Goal: Entertainment & Leisure: Consume media (video, audio)

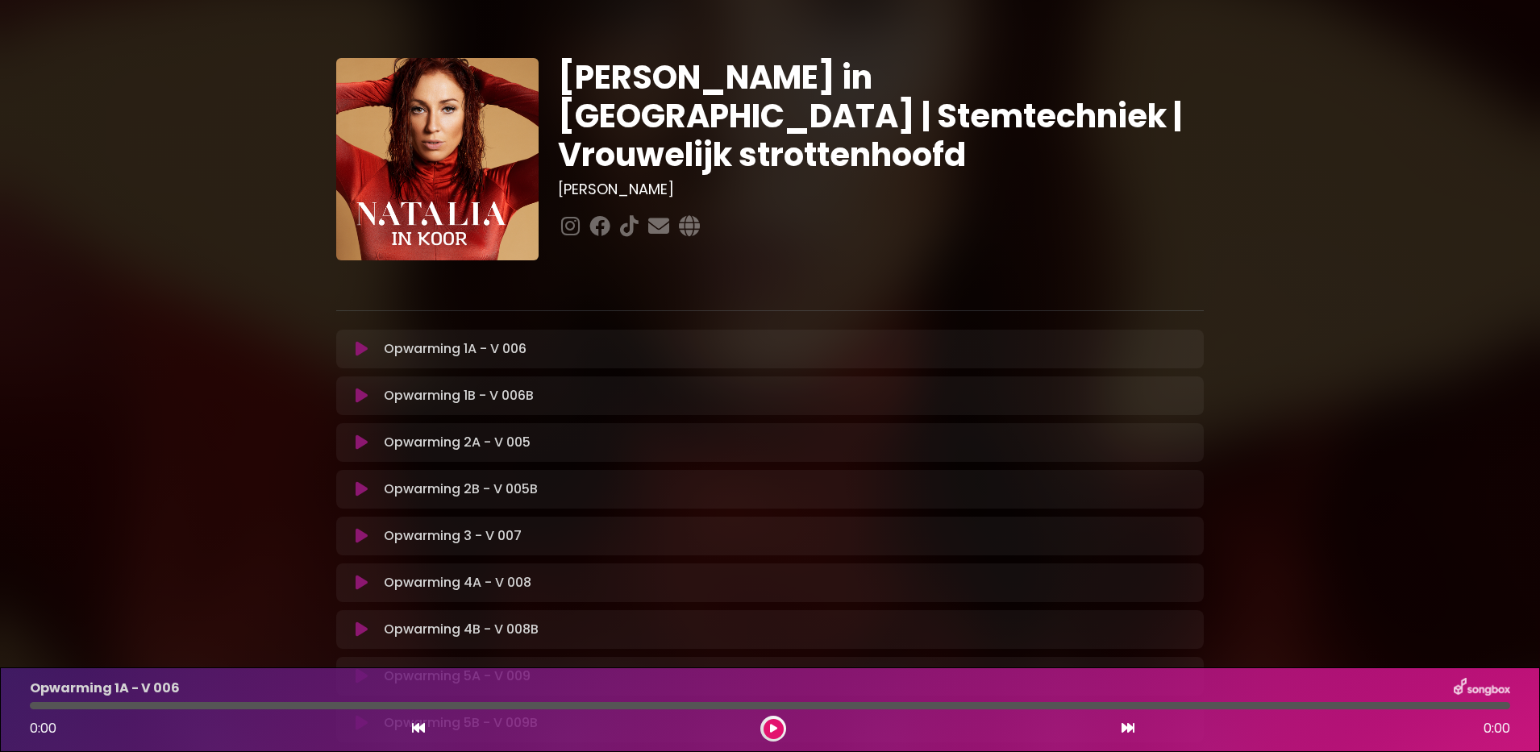
click at [363, 349] on icon at bounding box center [362, 349] width 12 height 16
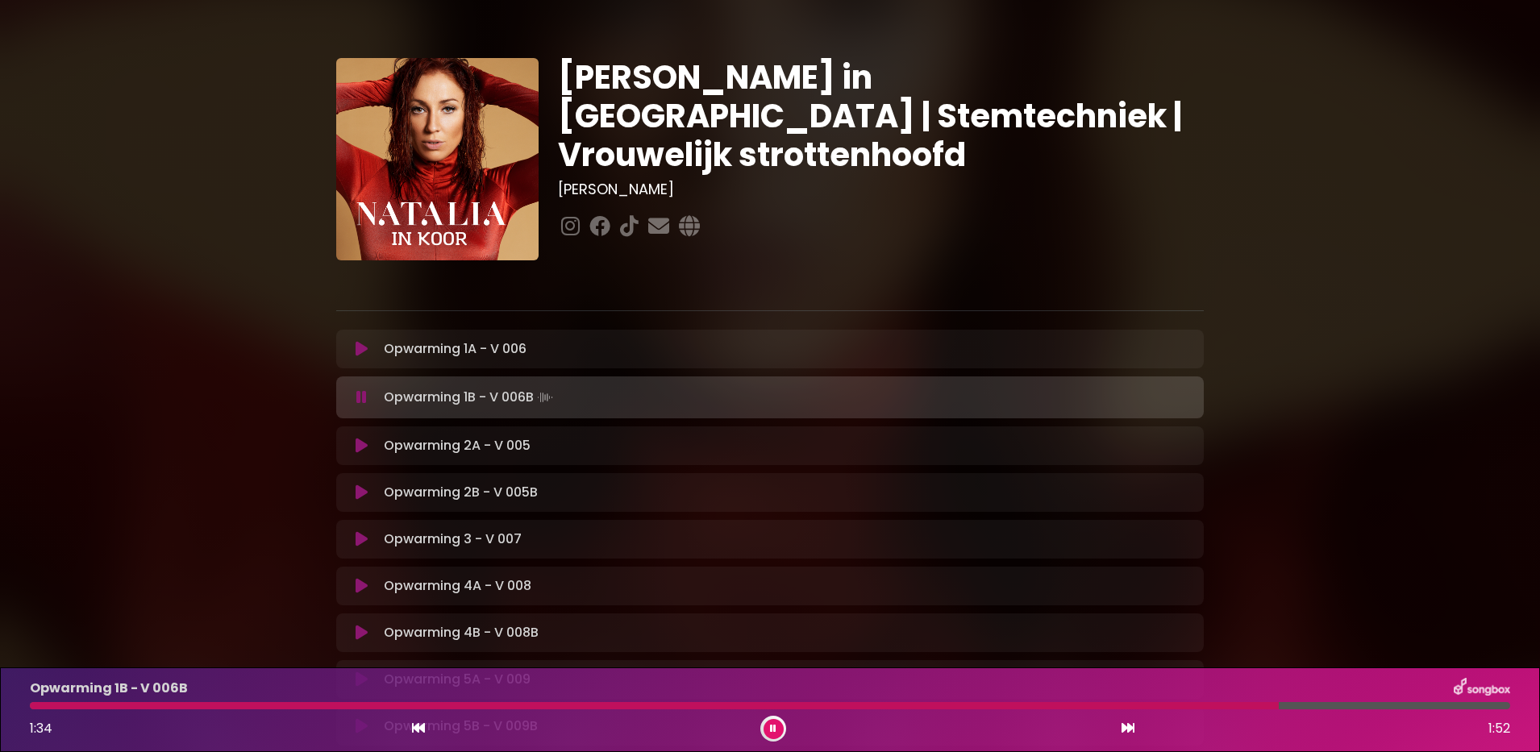
click at [772, 728] on icon at bounding box center [773, 729] width 6 height 10
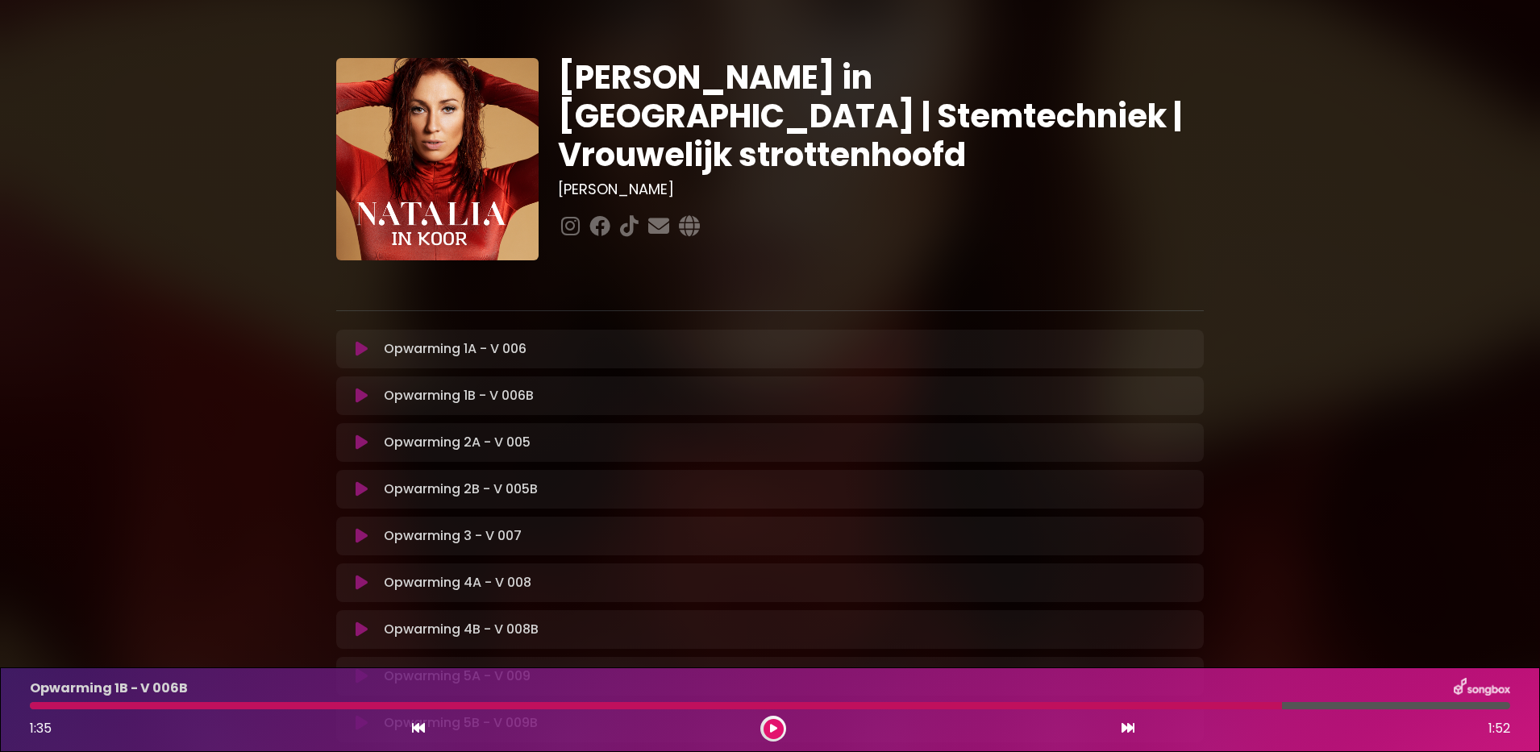
click at [763, 719] on button at bounding box center [773, 729] width 20 height 20
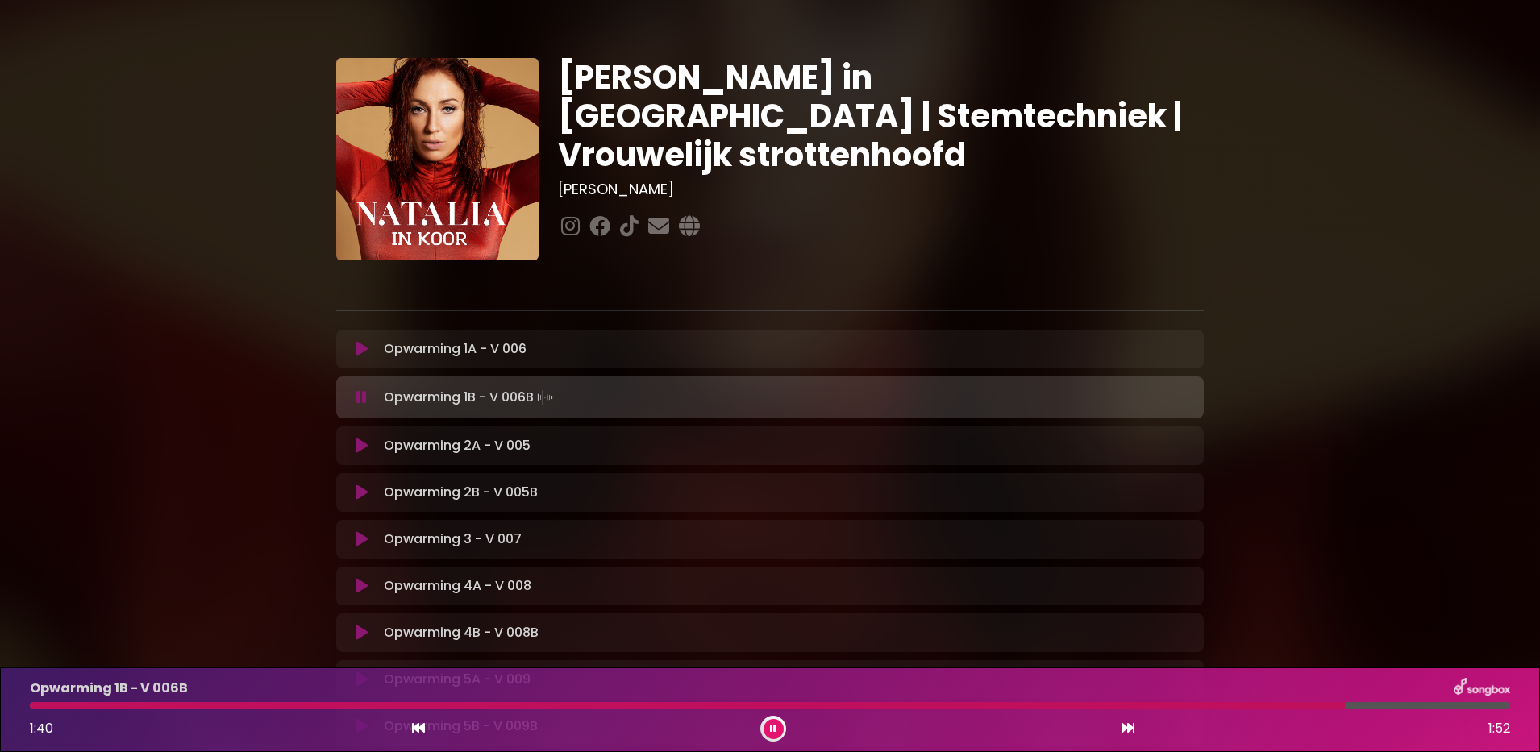
click at [354, 449] on button at bounding box center [361, 446] width 31 height 16
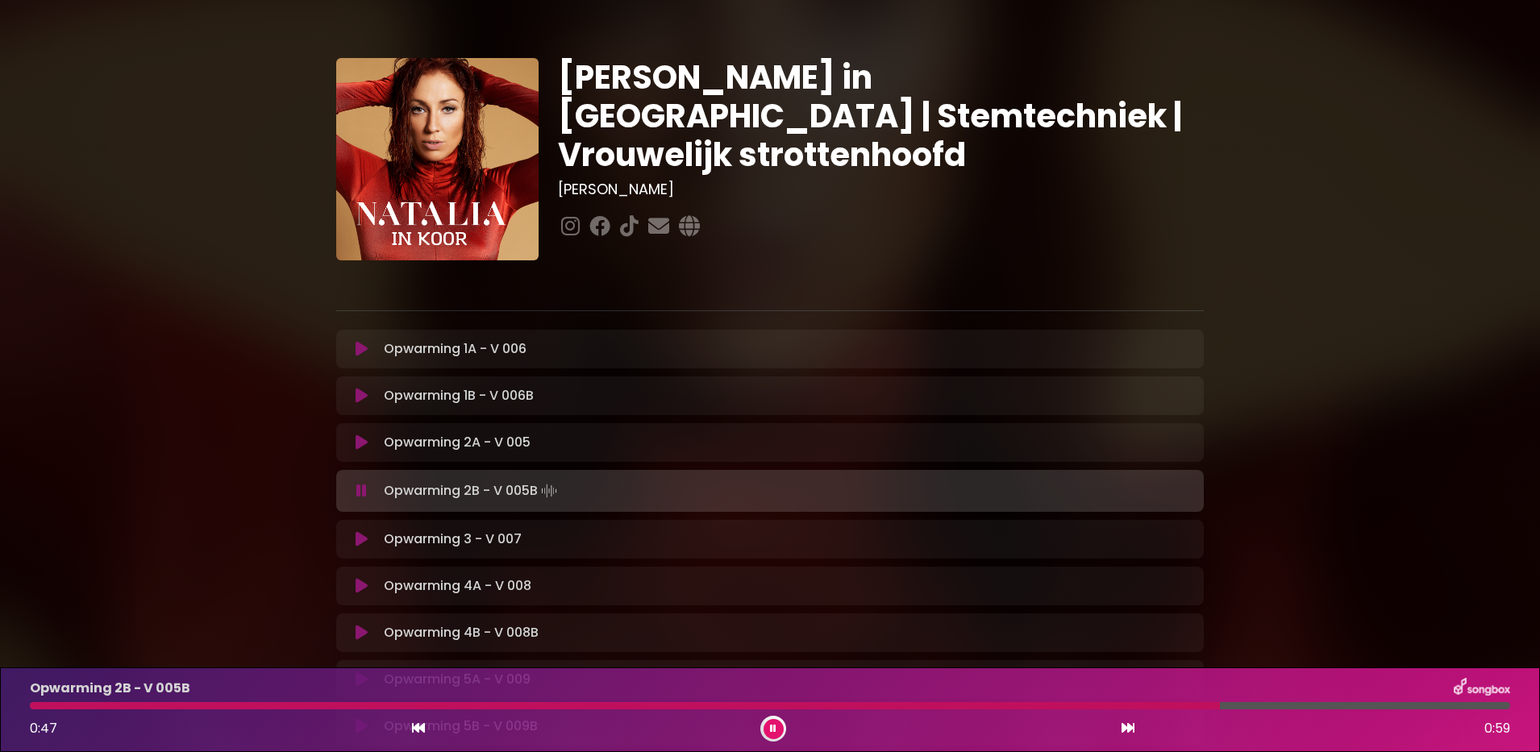
click at [374, 536] on button at bounding box center [361, 539] width 31 height 16
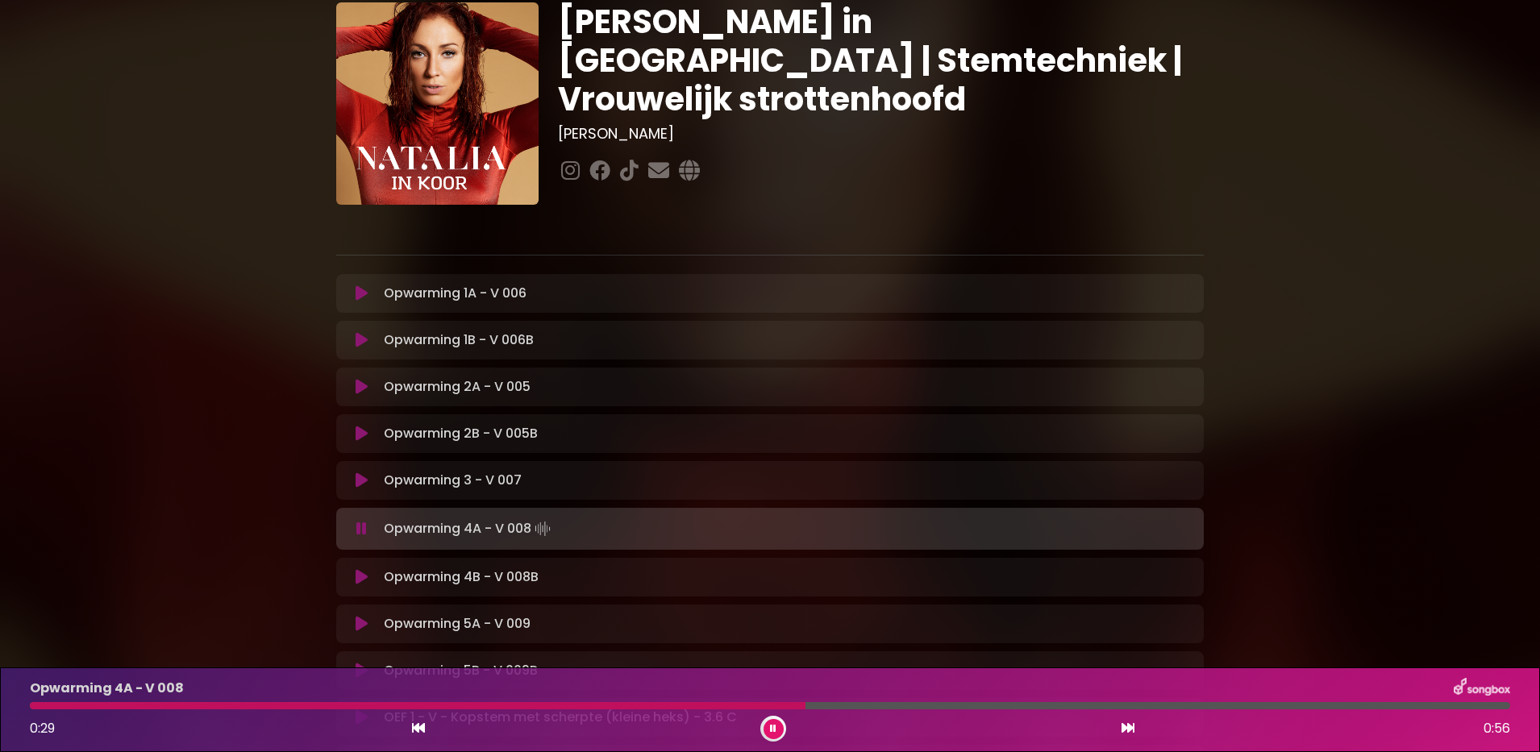
scroll to position [91, 0]
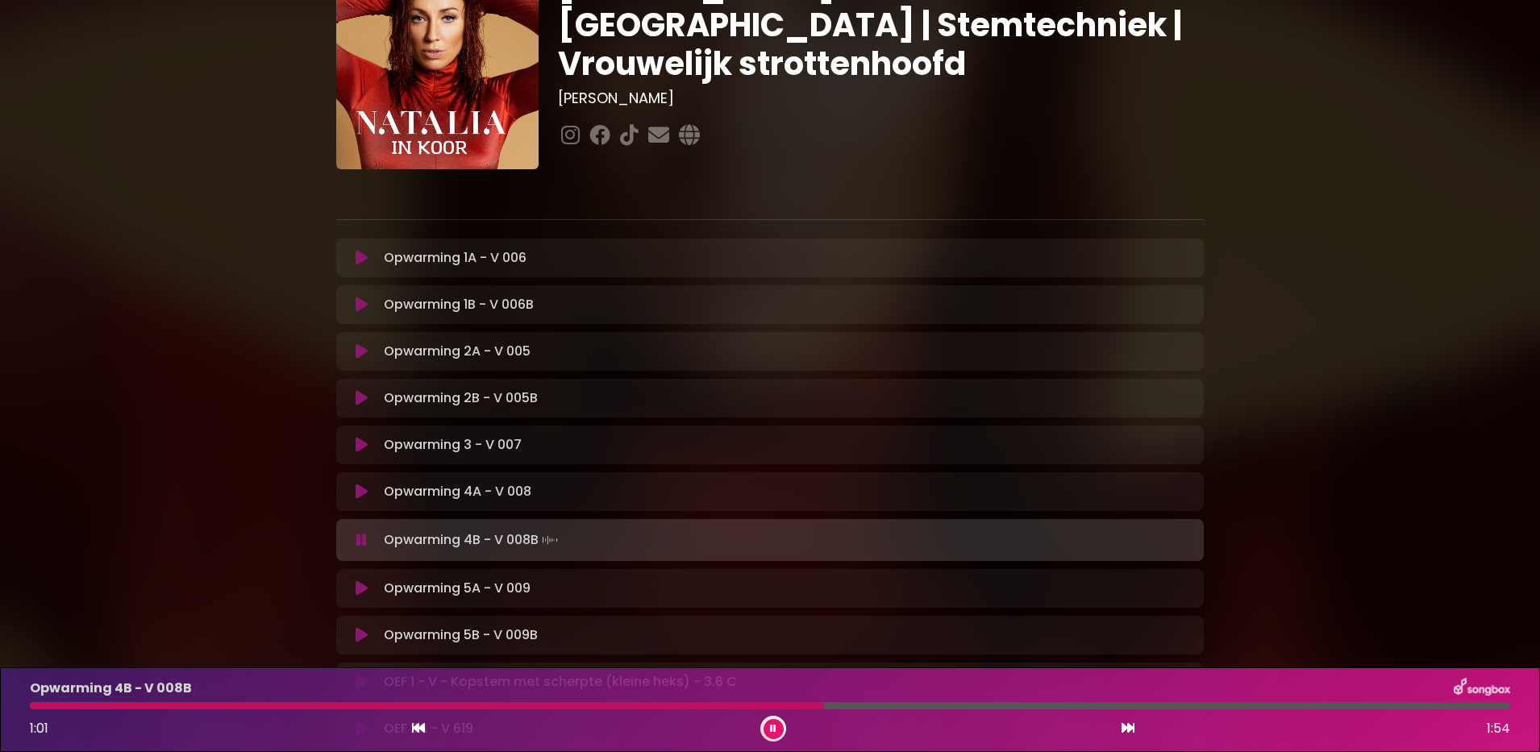
click at [373, 586] on button at bounding box center [361, 588] width 31 height 16
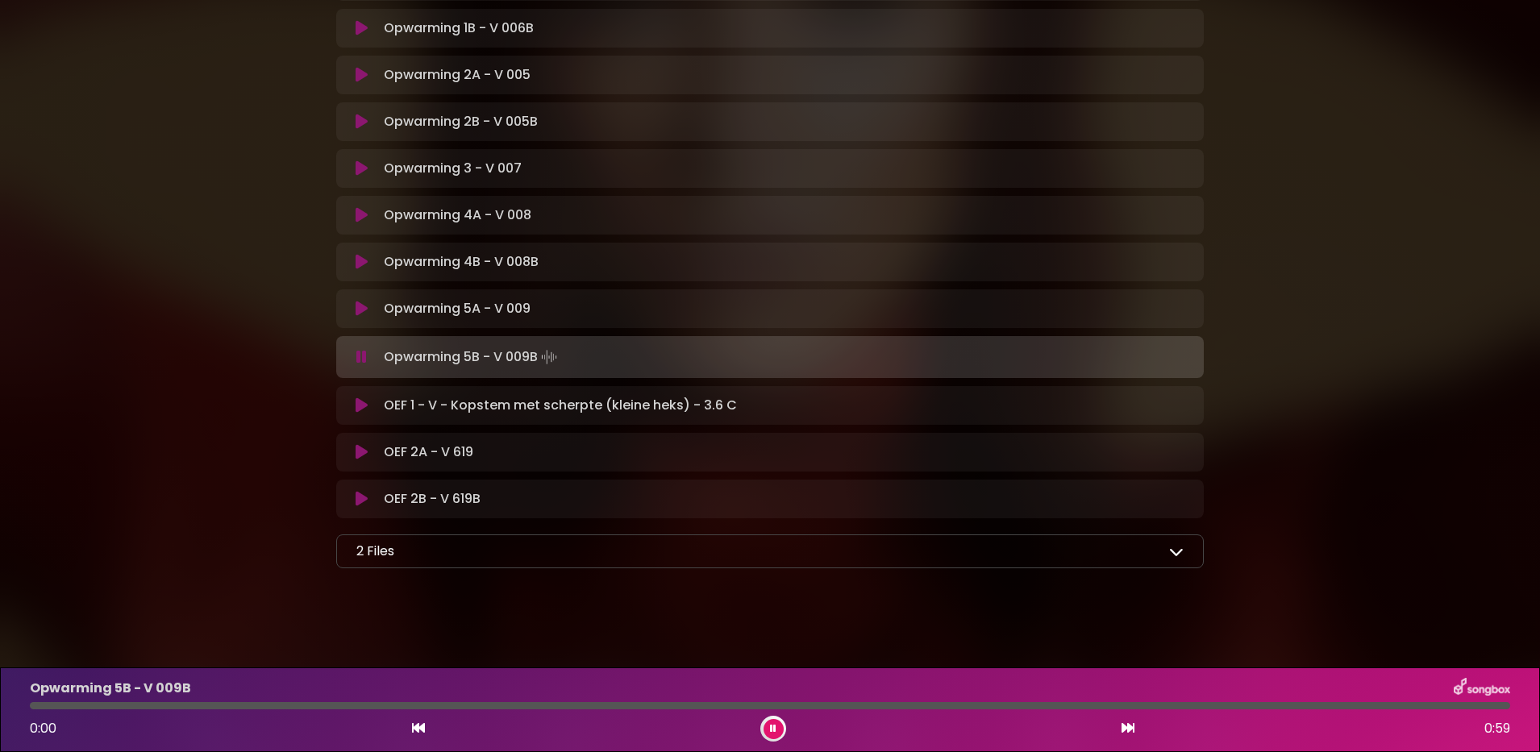
scroll to position [371, 0]
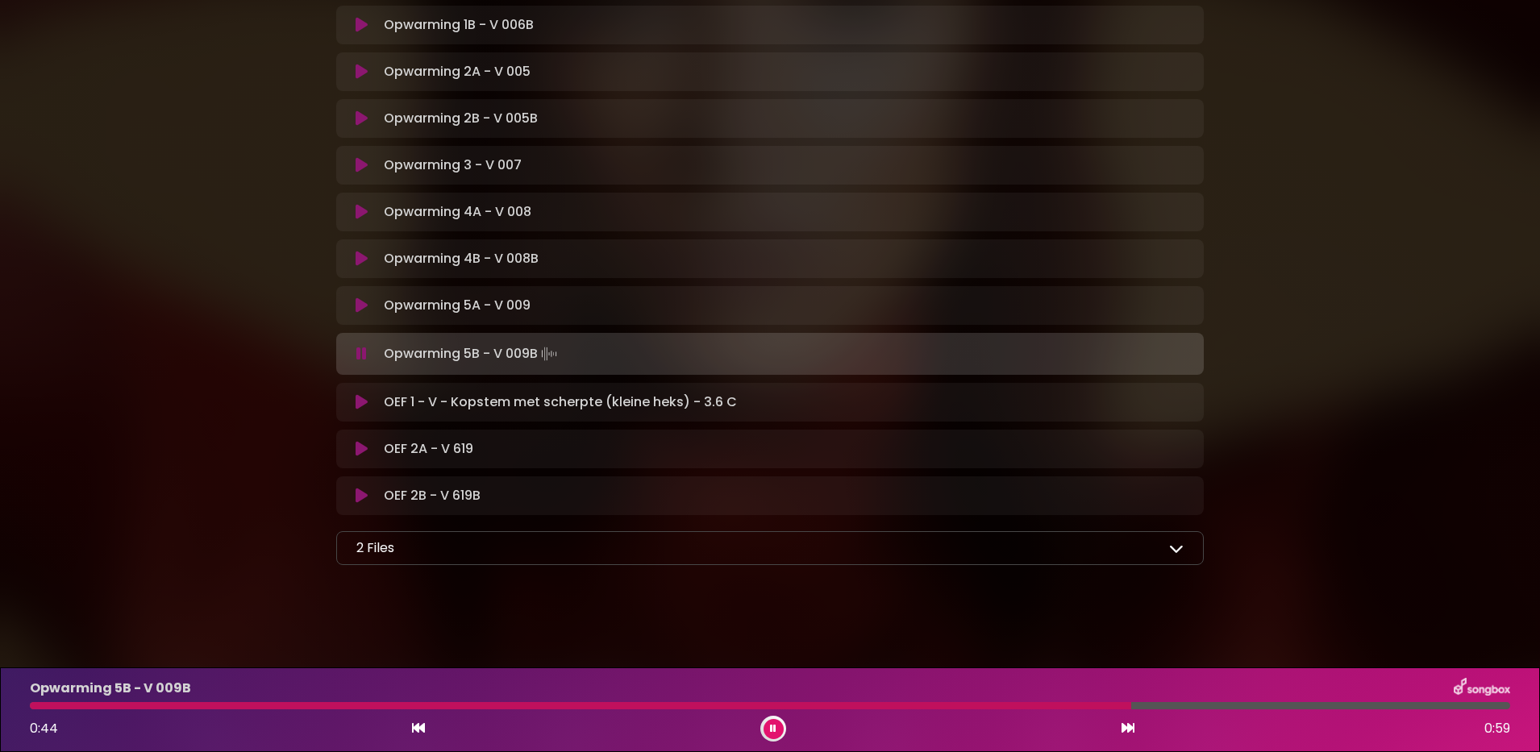
click at [359, 412] on div "OEF 1 - V - Kopstem met scherpte (kleine heks) - 3.6 C Loading Track... Your Fe…" at bounding box center [769, 402] width 867 height 39
click at [377, 406] on div "OEF 1 - V - Kopstem met scherpte (kleine heks) - 3.6 C Loading Track..." at bounding box center [785, 402] width 817 height 19
click at [412, 401] on p "OEF 1 - V - Kopstem met scherpte (kleine heks) - 3.6 C Loading Track..." at bounding box center [560, 402] width 353 height 19
drag, startPoint x: 411, startPoint y: 401, endPoint x: 351, endPoint y: 407, distance: 59.9
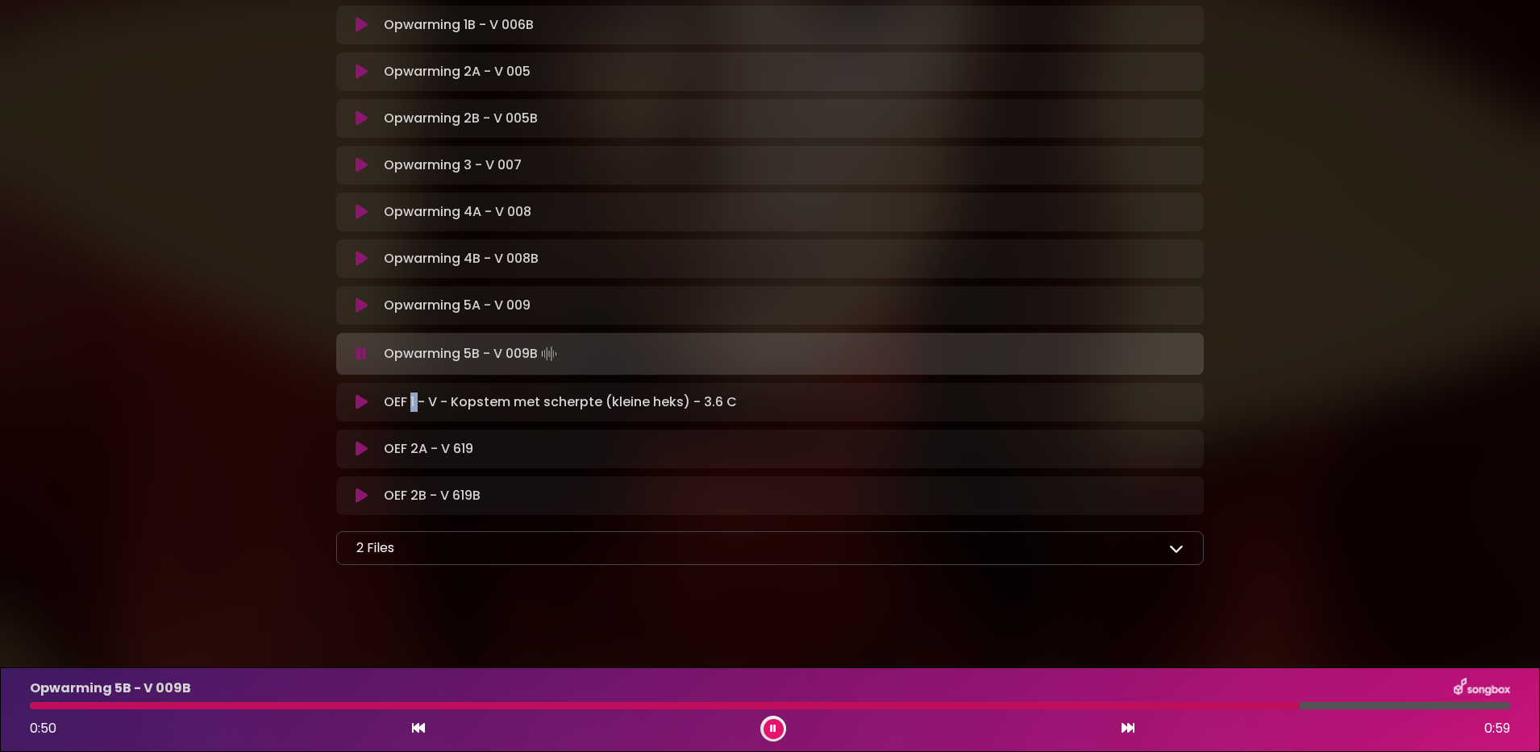
click at [351, 407] on button at bounding box center [361, 402] width 31 height 16
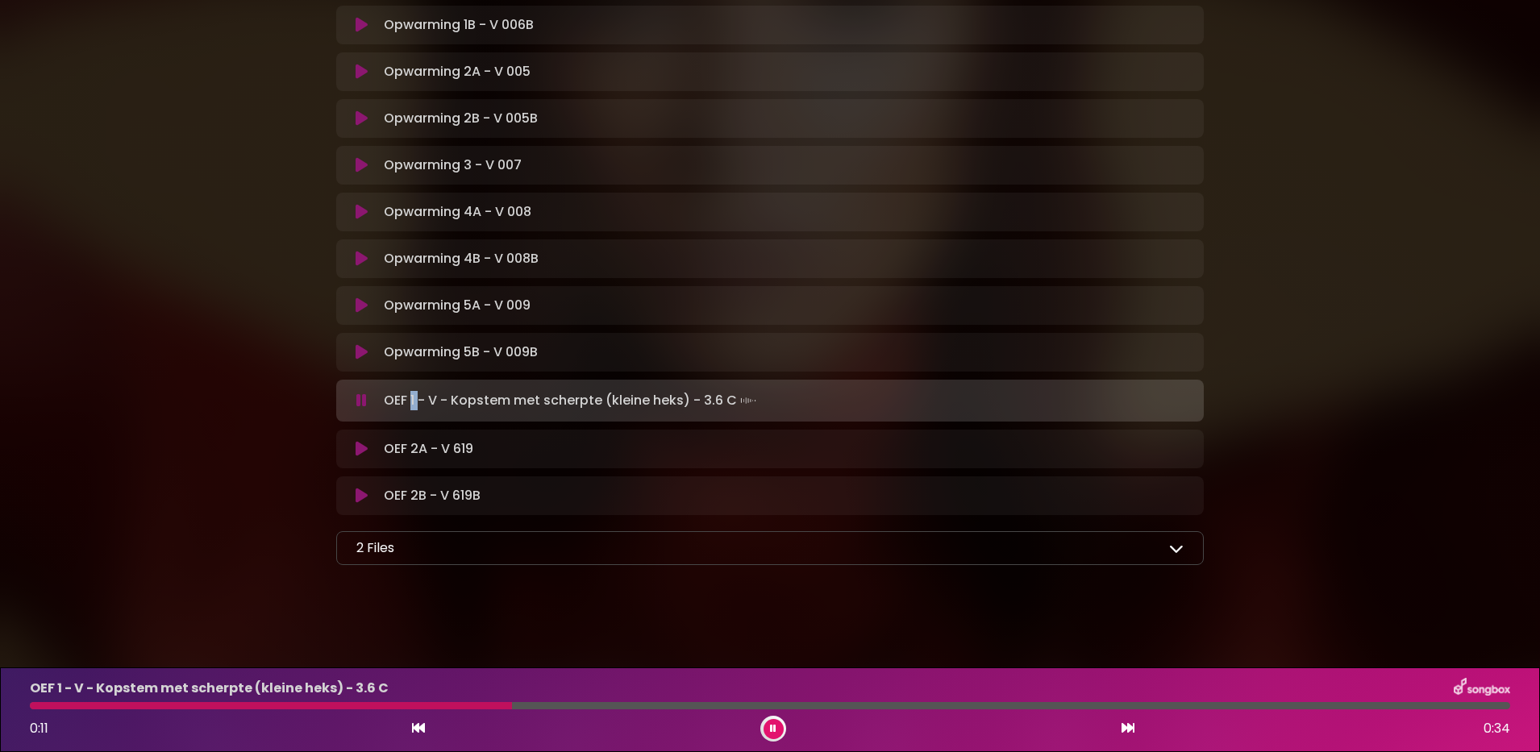
click at [354, 455] on button at bounding box center [361, 449] width 31 height 16
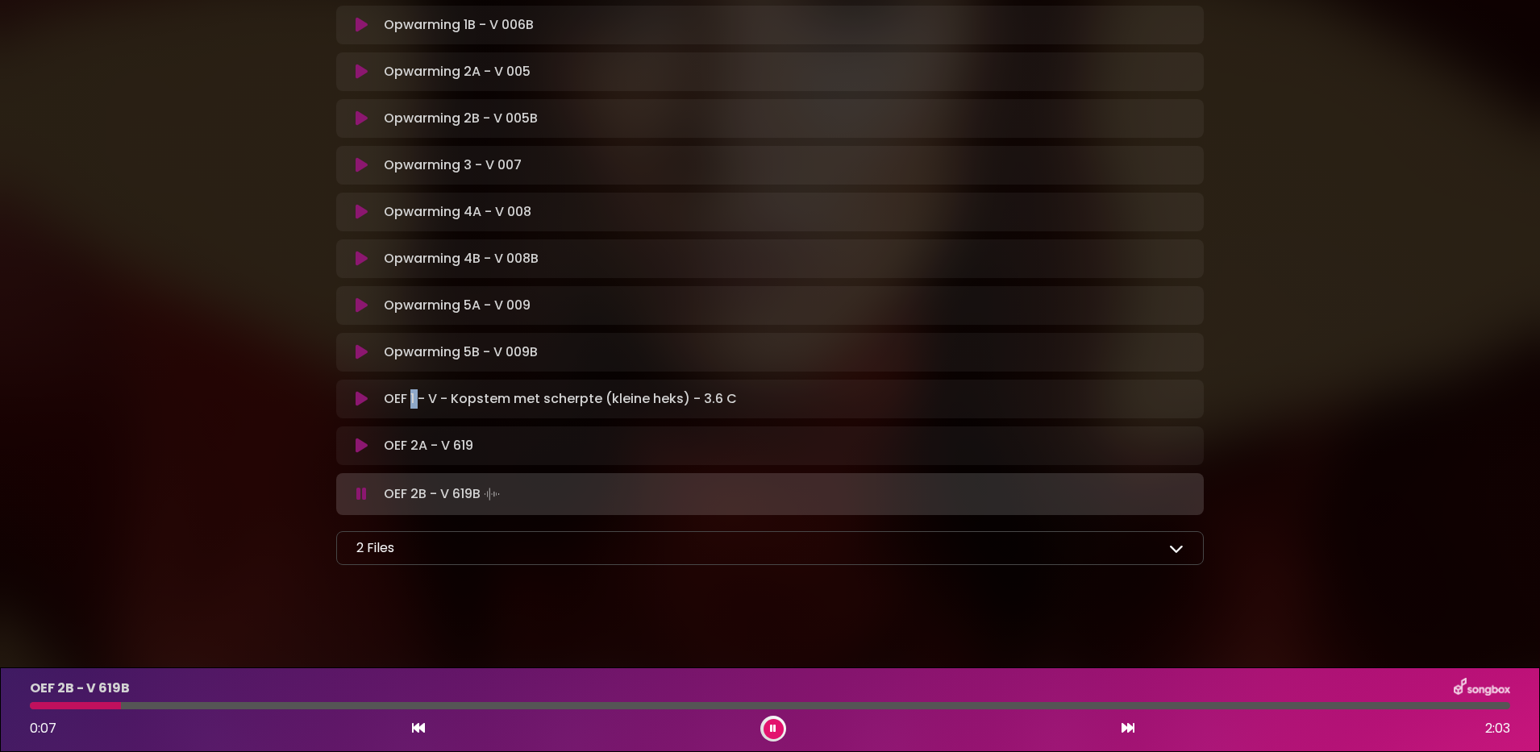
click at [775, 731] on icon at bounding box center [773, 729] width 6 height 10
